Goal: Register for event/course

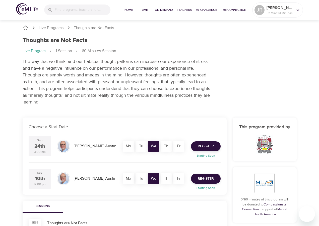
scroll to position [25, 0]
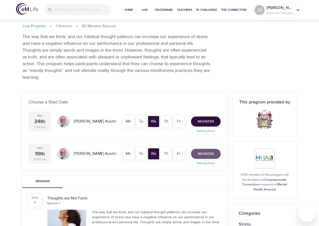
click at [206, 154] on span "Register" at bounding box center [206, 154] width 16 height 6
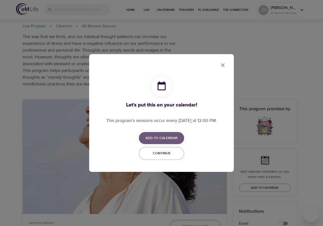
click at [164, 138] on span "Add to Calendar" at bounding box center [161, 138] width 32 height 6
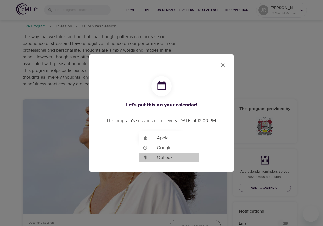
click at [166, 156] on span "Outlook" at bounding box center [165, 157] width 16 height 7
click at [223, 64] on div at bounding box center [161, 113] width 323 height 226
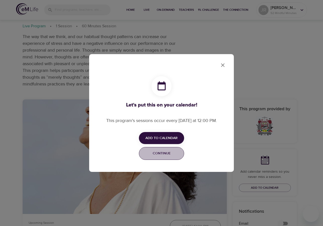
click at [162, 153] on span "Continue" at bounding box center [161, 154] width 39 height 6
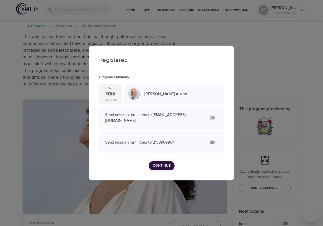
click at [211, 118] on input "secondary checkbox" at bounding box center [208, 118] width 29 height 10
checkbox input "false"
checkbox input "true"
click at [210, 142] on input "secondary checkbox" at bounding box center [208, 143] width 29 height 10
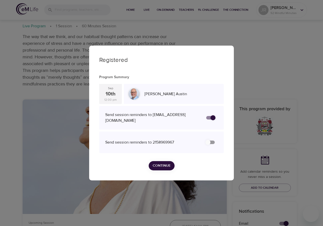
checkbox input "false"
checkbox input "true"
click at [162, 166] on span "Continue" at bounding box center [162, 166] width 18 height 6
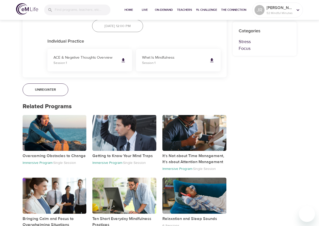
scroll to position [343, 0]
